Goal: Check status

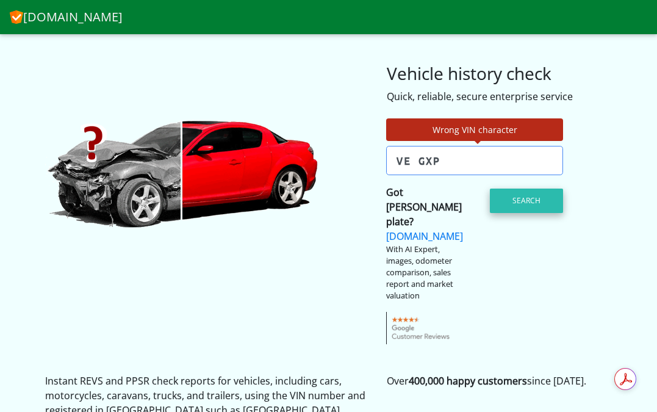
click at [516, 202] on button "Search" at bounding box center [526, 201] width 73 height 24
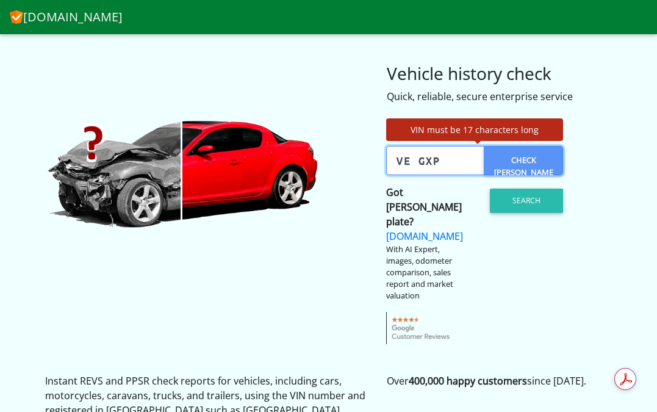
drag, startPoint x: 445, startPoint y: 159, endPoint x: 381, endPoint y: 162, distance: 64.1
click at [381, 162] on div "Enter VIN or Check [PERSON_NAME] Check [PERSON_NAME]? VE GXP" at bounding box center [474, 160] width 195 height 29
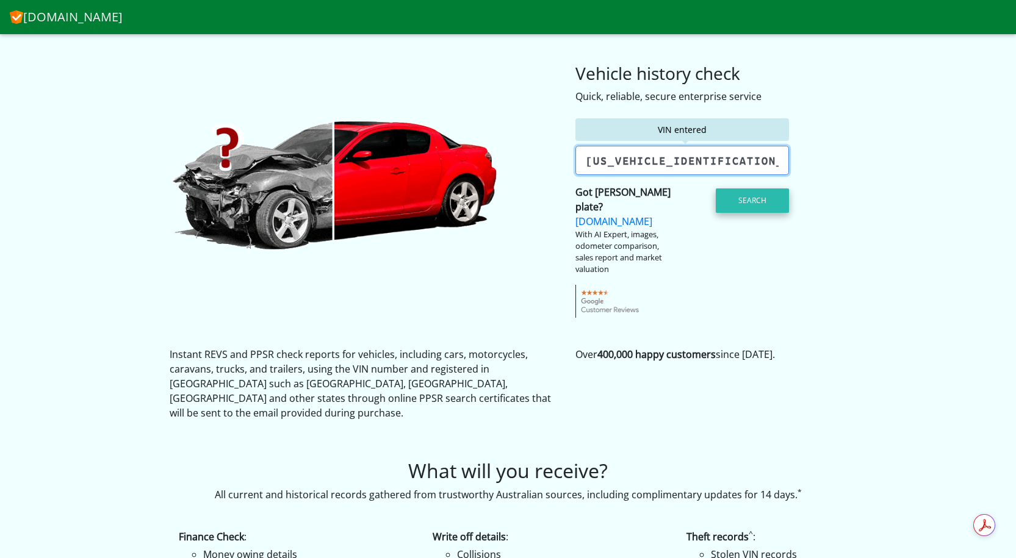
type input "[US_VEHICLE_IDENTIFICATION_NUMBER]"
click at [656, 202] on button "Search" at bounding box center [752, 201] width 73 height 24
